Goal: Navigation & Orientation: Find specific page/section

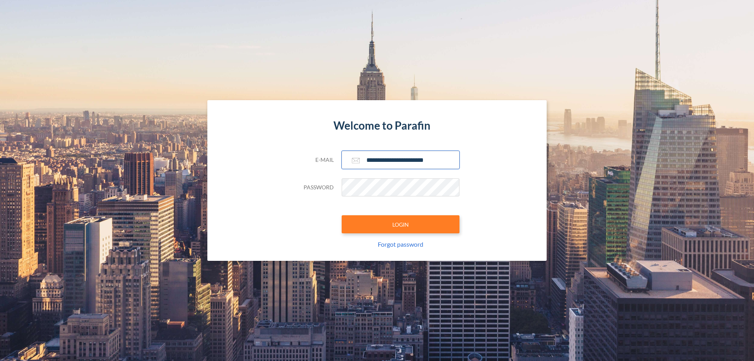
type input "**********"
click at [400, 224] on button "LOGIN" at bounding box center [400, 224] width 118 height 18
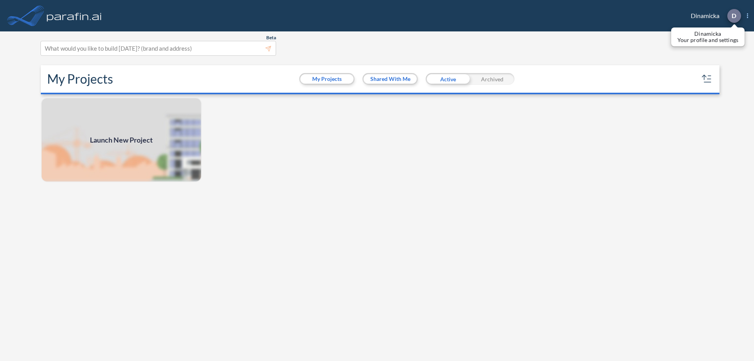
click at [733, 16] on p "D" at bounding box center [733, 15] width 5 height 7
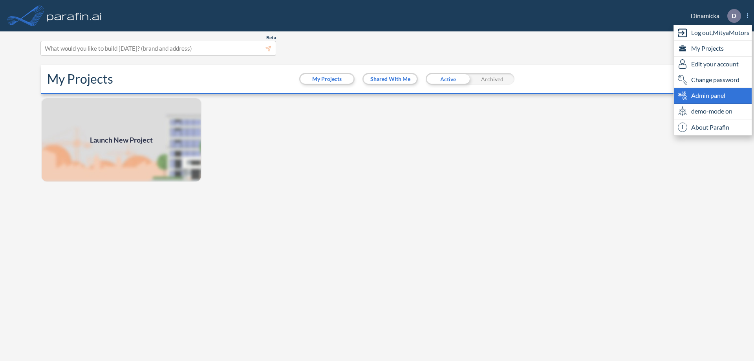
click at [712, 95] on span "Admin panel" at bounding box center [708, 95] width 34 height 9
